Goal: Check status: Check status

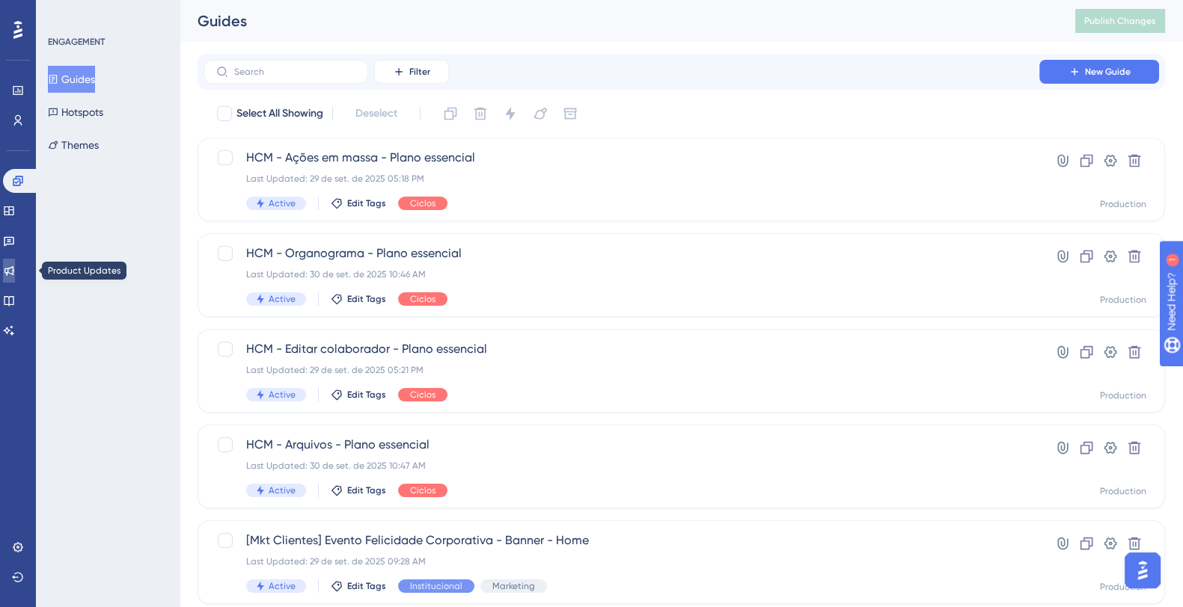
click at [14, 271] on icon at bounding box center [9, 271] width 10 height 10
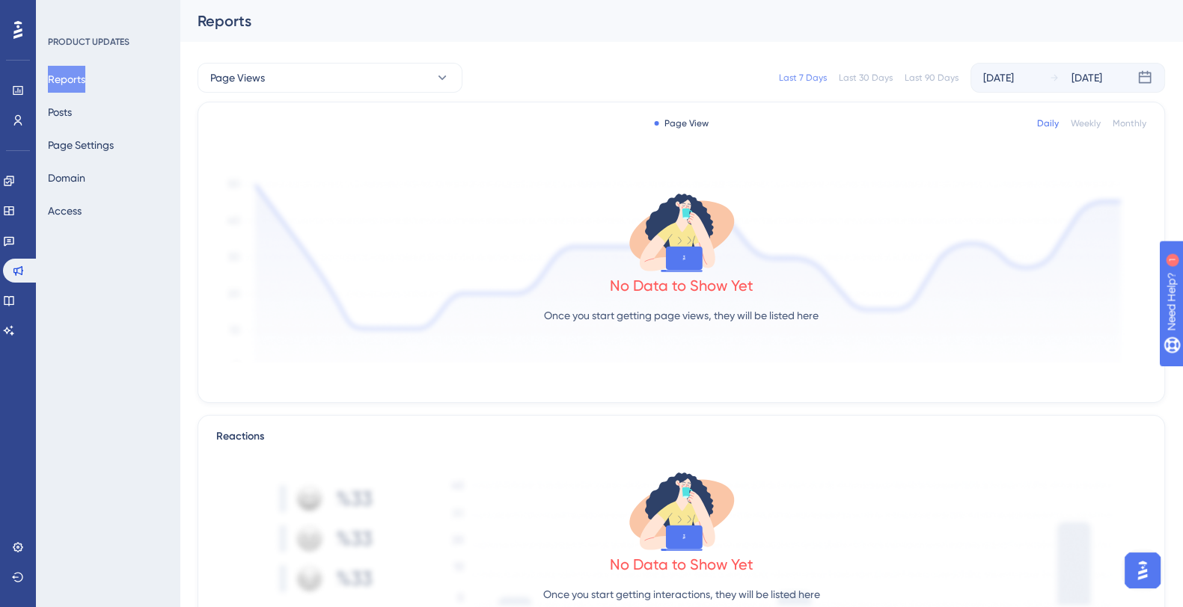
click at [91, 111] on div "Reports Posts Page Settings Domain Access" at bounding box center [108, 145] width 121 height 159
click at [72, 102] on button "Posts" at bounding box center [60, 112] width 24 height 27
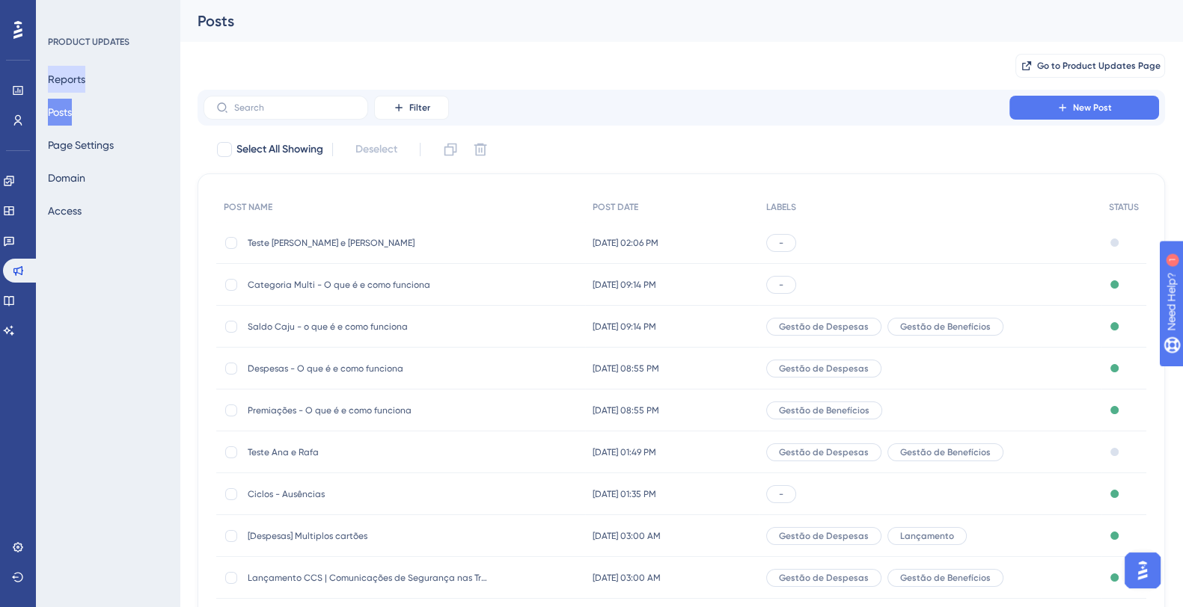
click at [67, 85] on button "Reports" at bounding box center [66, 79] width 37 height 27
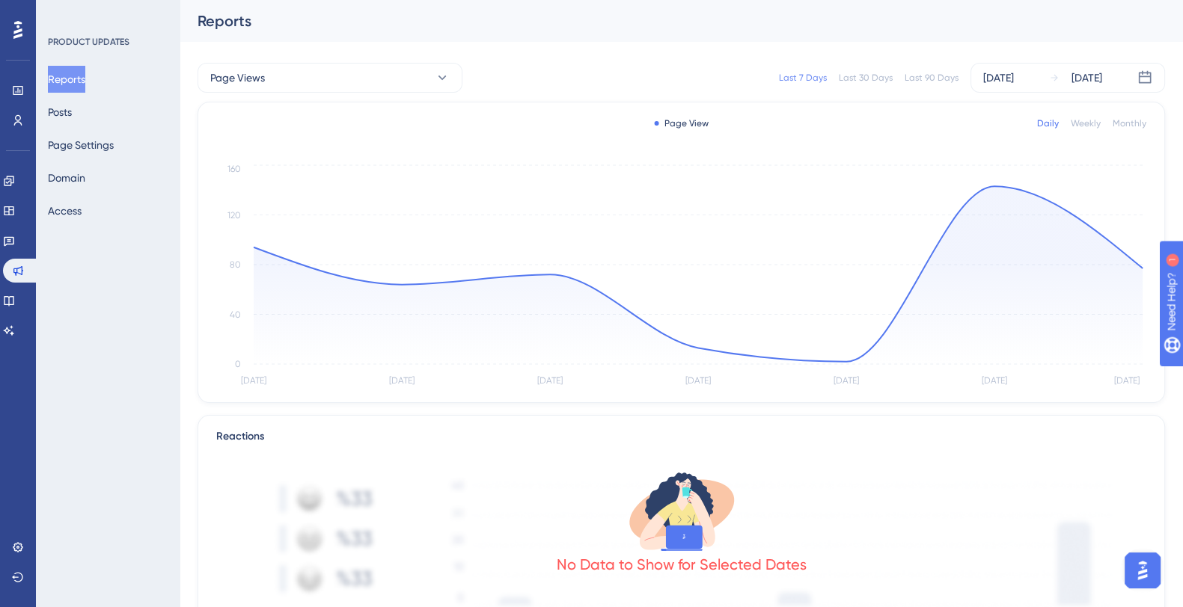
click at [883, 75] on div "Last 30 Days" at bounding box center [865, 78] width 54 height 12
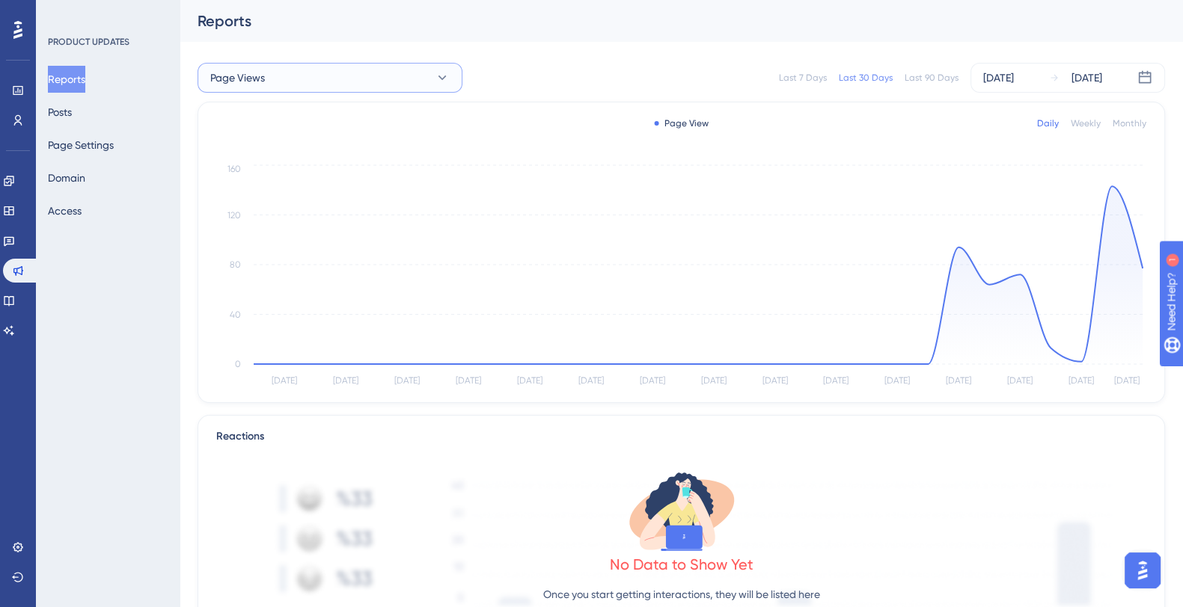
click at [319, 69] on button "Page Views" at bounding box center [329, 78] width 265 height 30
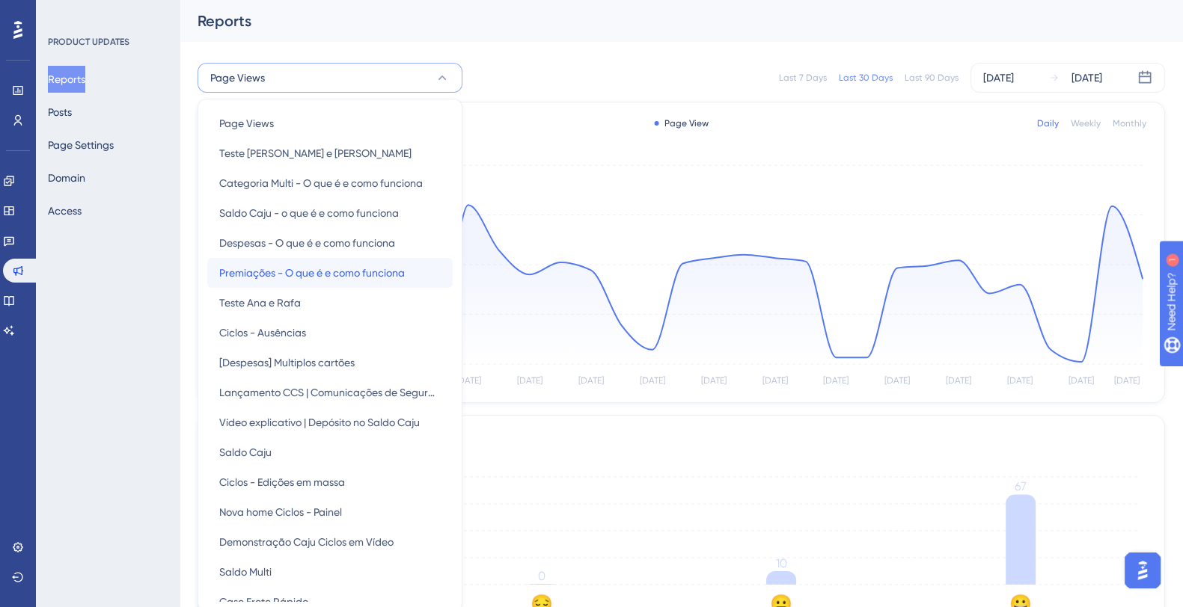
click at [300, 280] on span "Premiações - O que é e como funciona" at bounding box center [311, 273] width 185 height 18
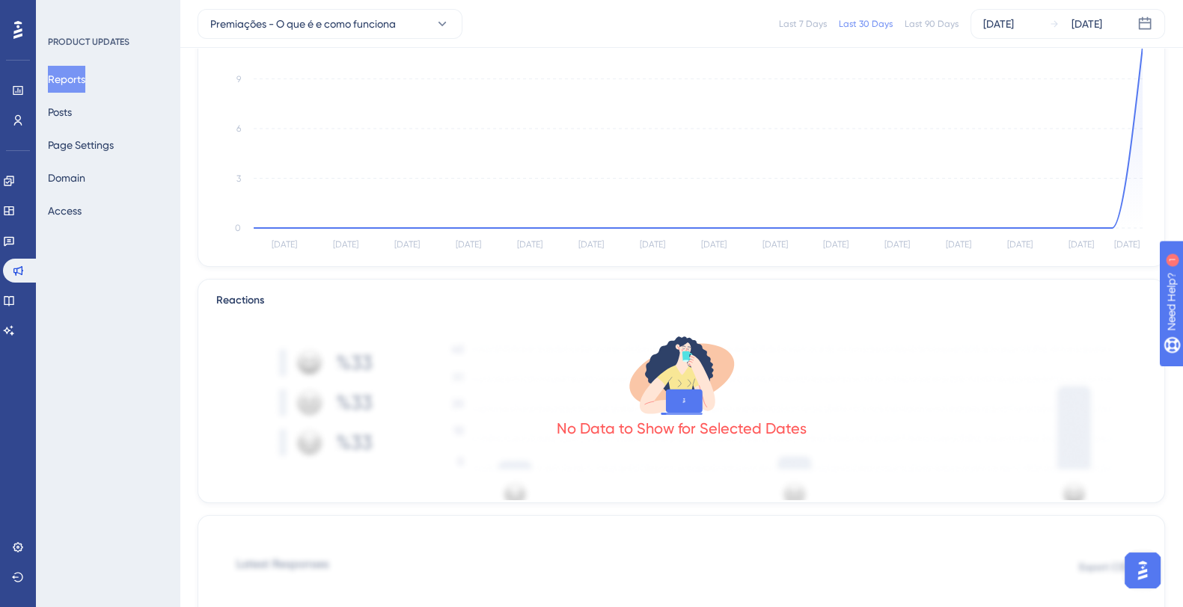
scroll to position [93, 0]
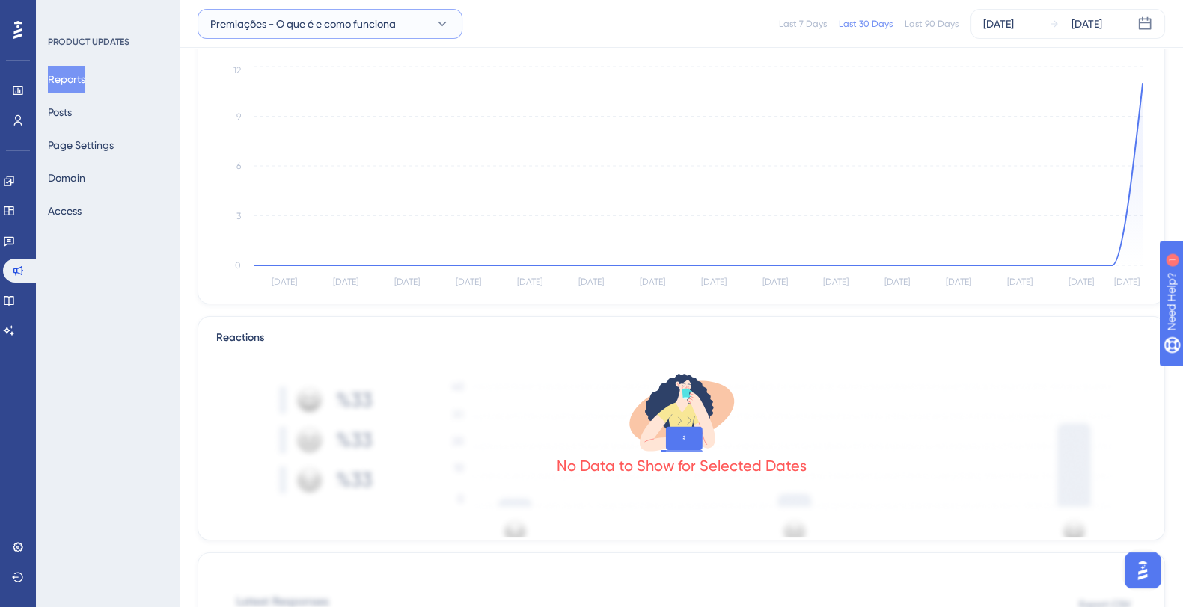
click at [339, 31] on span "Premiações - O que é e como funciona" at bounding box center [302, 24] width 185 height 18
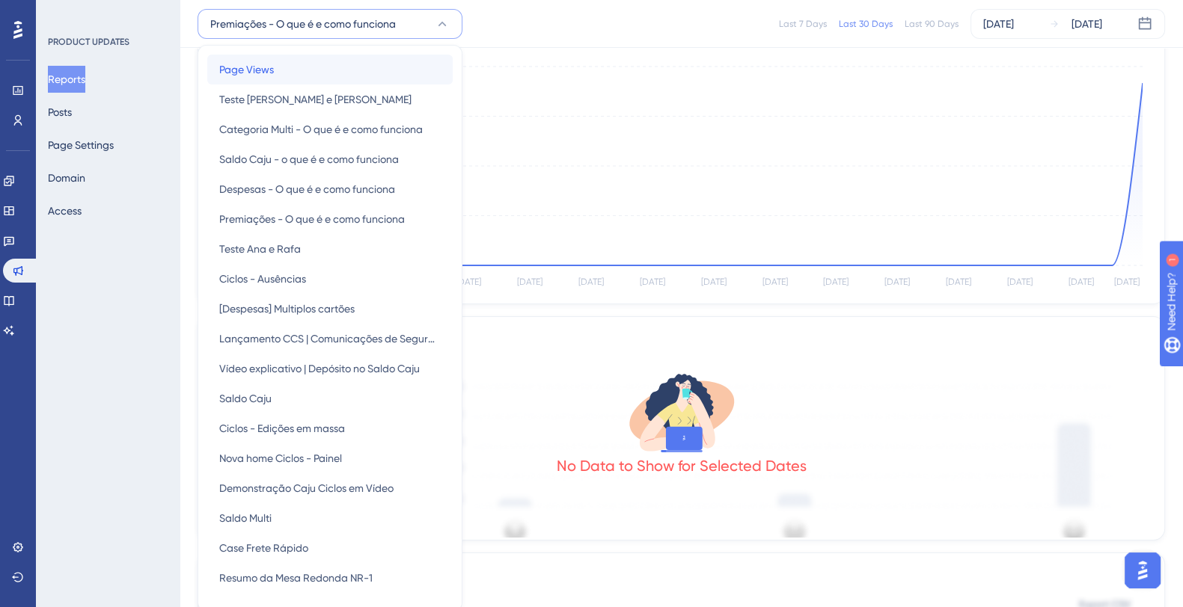
click at [304, 73] on div "Page Views Page Views" at bounding box center [329, 70] width 221 height 30
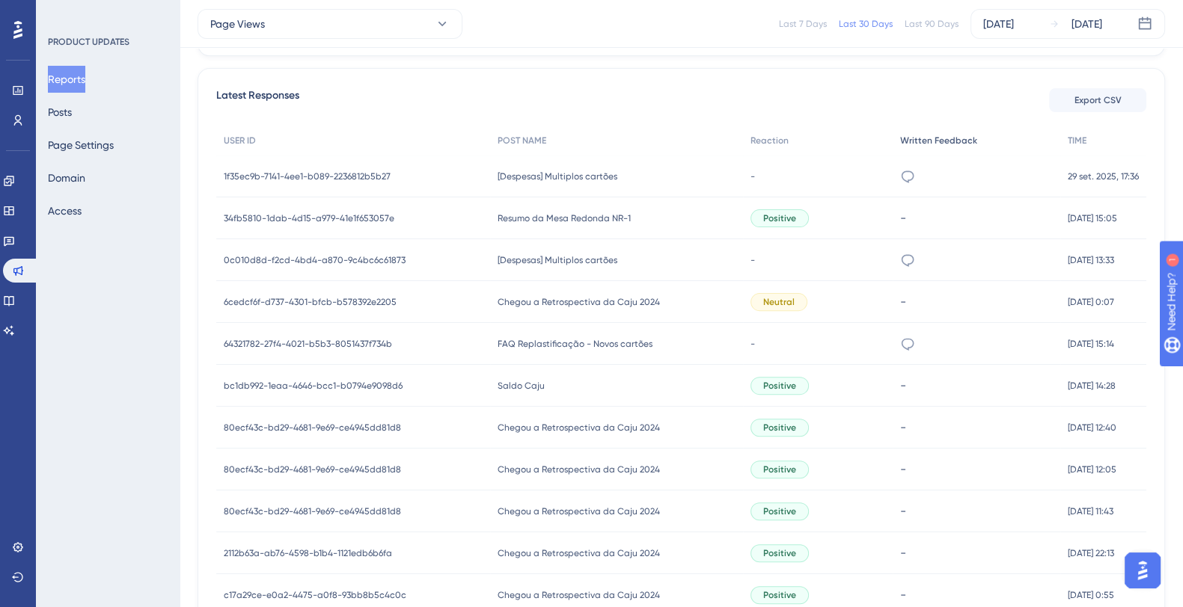
scroll to position [389, 0]
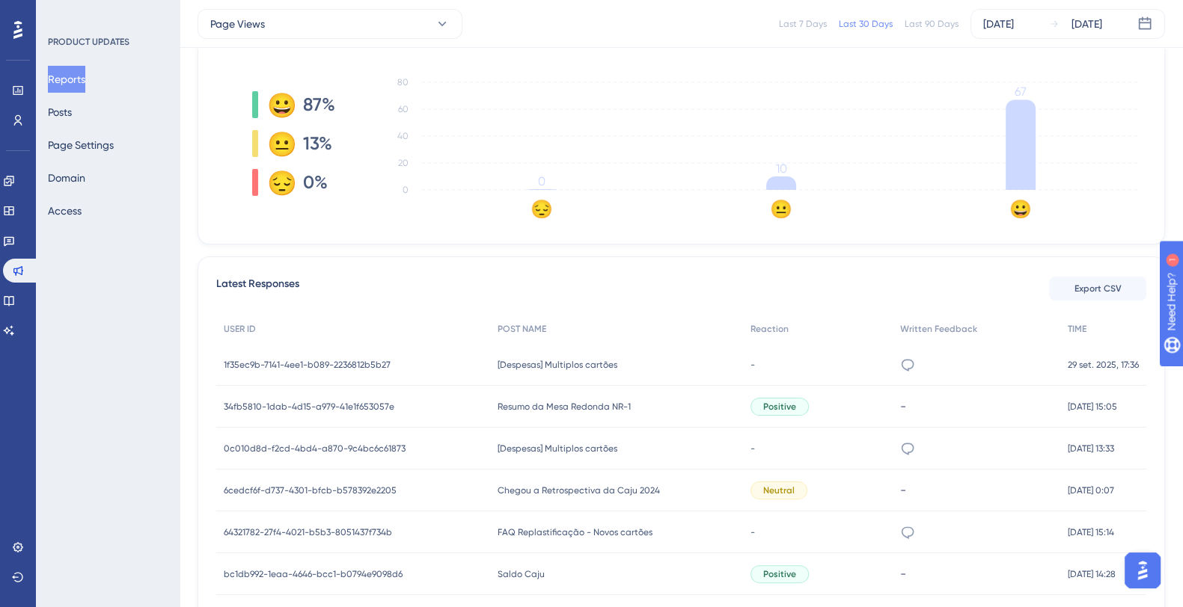
click at [943, 19] on div "Last 90 Days" at bounding box center [931, 24] width 54 height 12
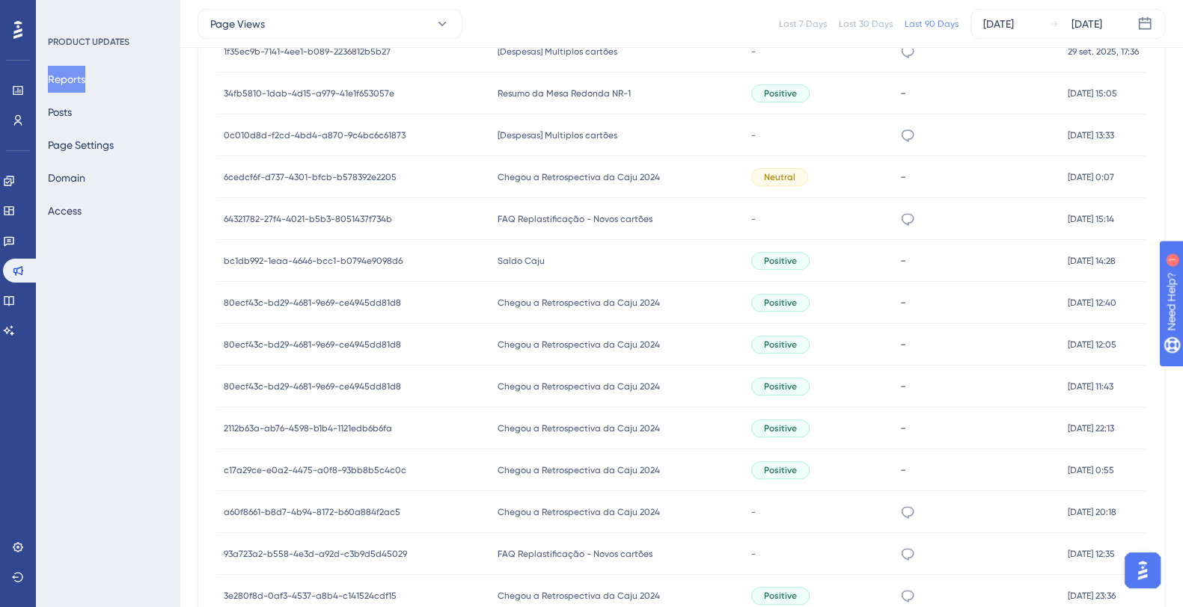
scroll to position [516, 0]
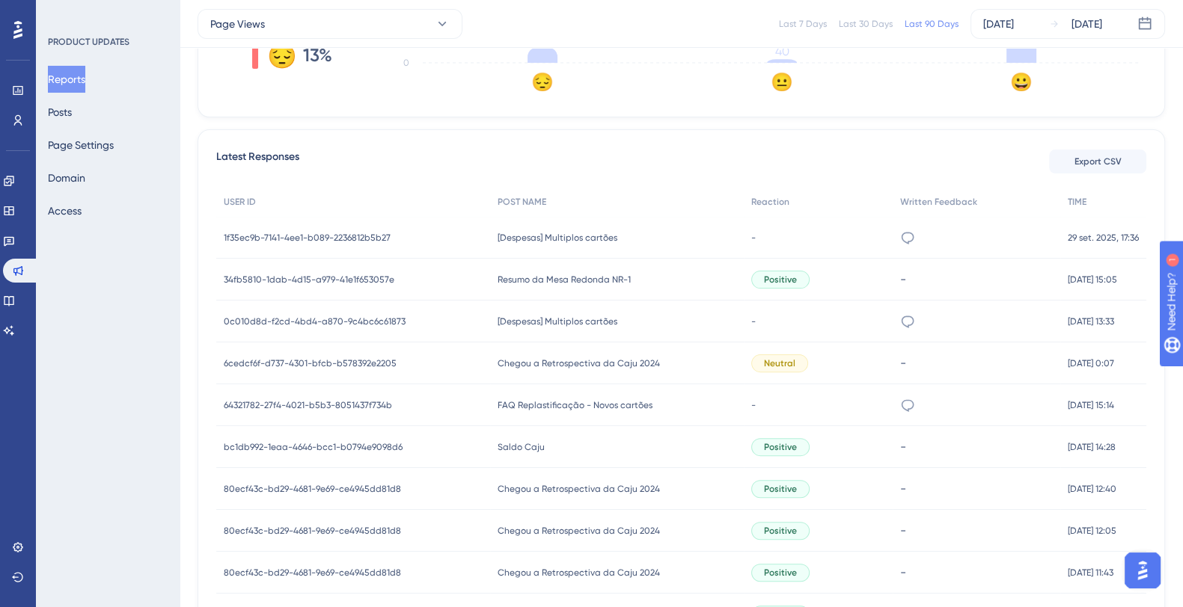
click at [310, 238] on span "1f35ec9b-7141-4ee1-b089-2236812b5b27" at bounding box center [307, 238] width 167 height 12
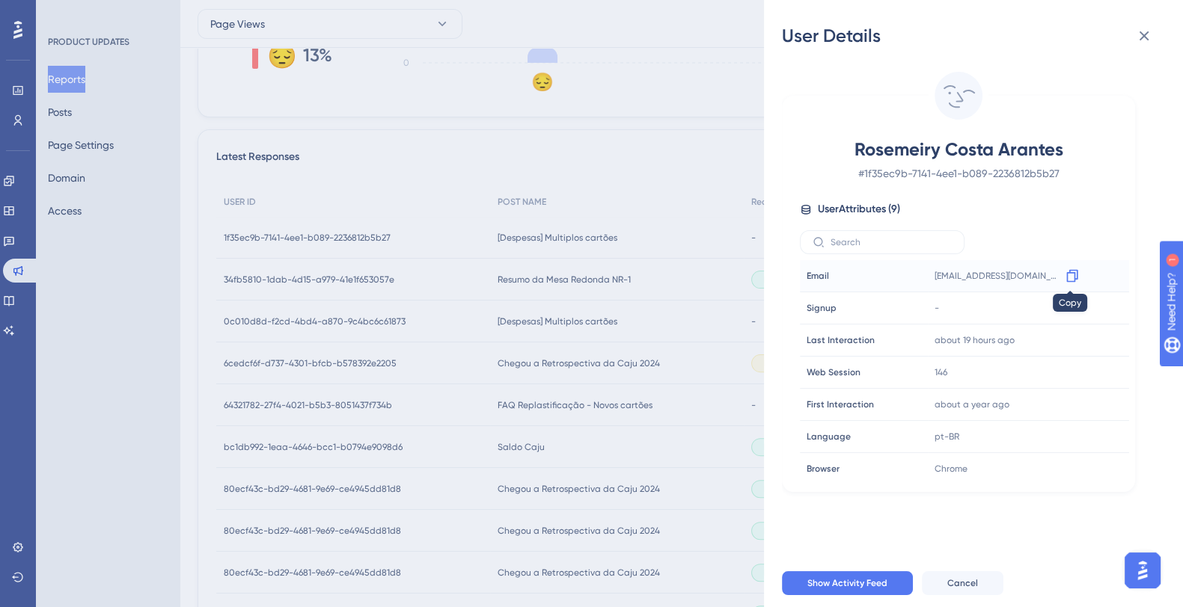
click at [1067, 275] on icon at bounding box center [1071, 276] width 15 height 15
click at [1149, 31] on icon at bounding box center [1144, 36] width 18 height 18
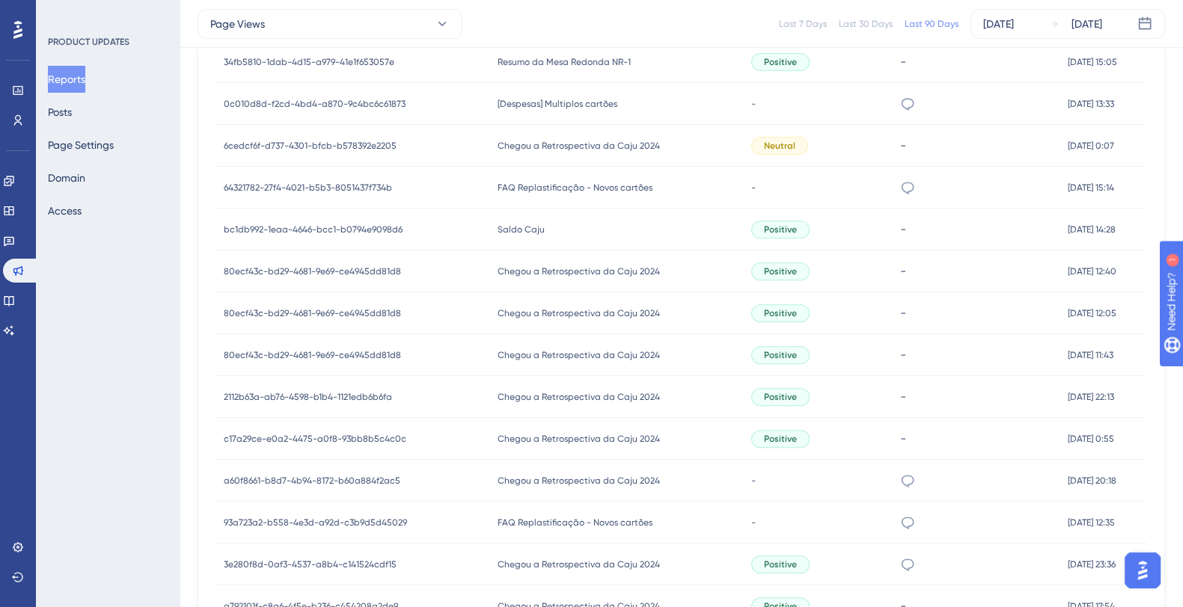
scroll to position [797, 0]
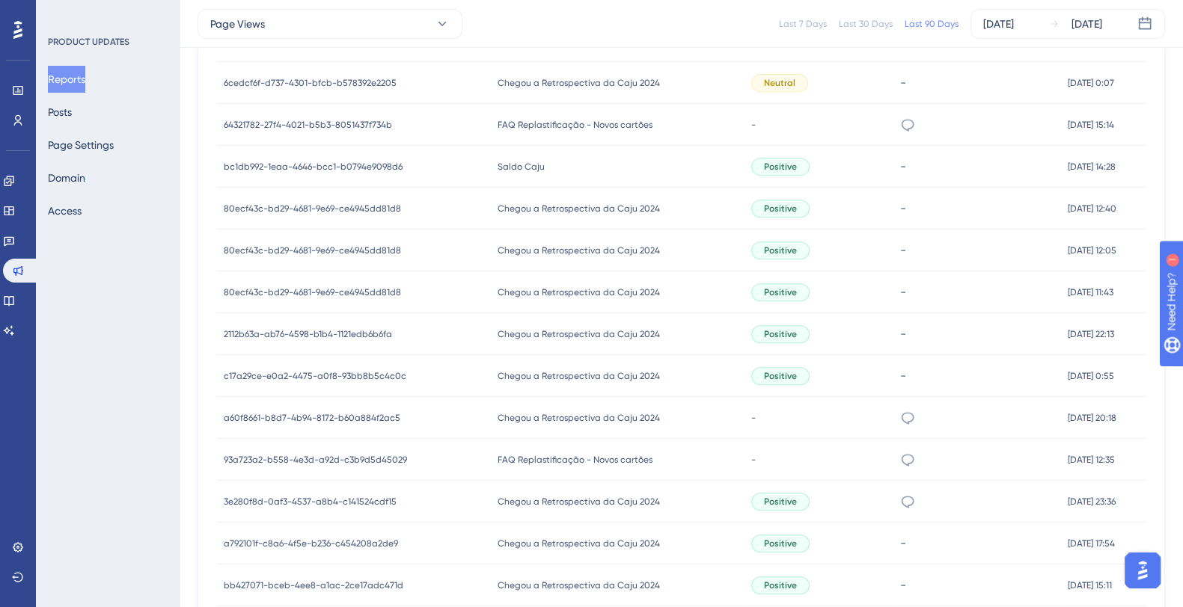
click at [331, 463] on span "93a723a2-b558-4e3d-a92d-c3b9d5d45029" at bounding box center [315, 460] width 183 height 12
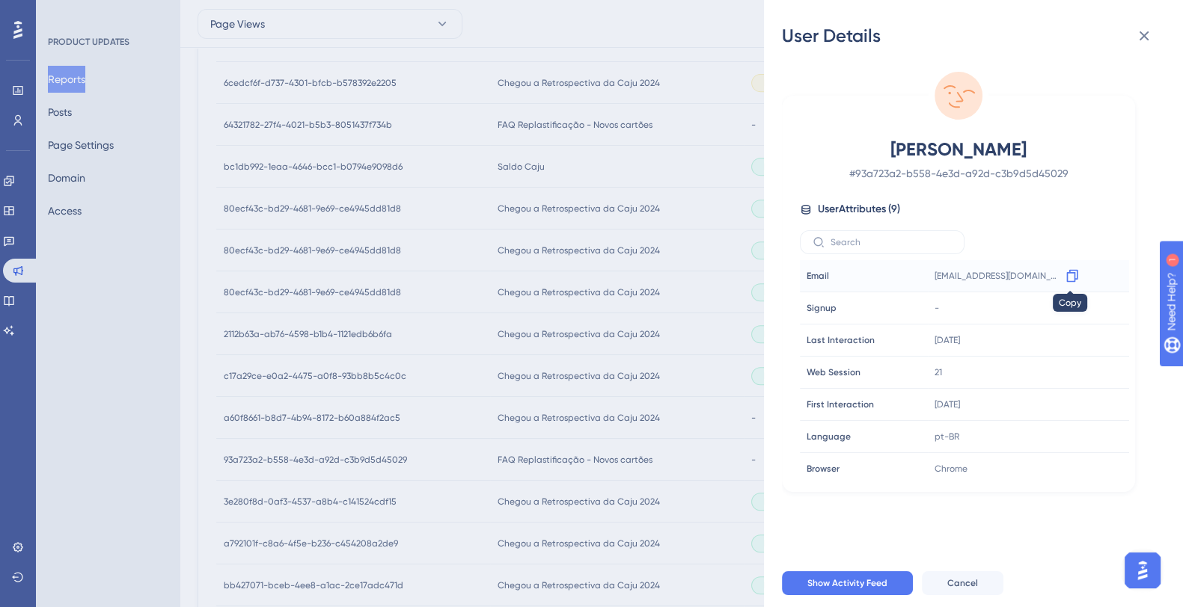
click at [1067, 275] on icon at bounding box center [1071, 276] width 15 height 15
